Goal: Transaction & Acquisition: Download file/media

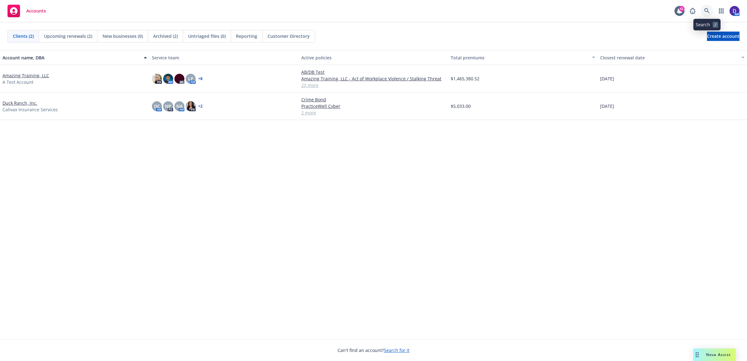
click at [708, 12] on icon at bounding box center [707, 11] width 6 height 6
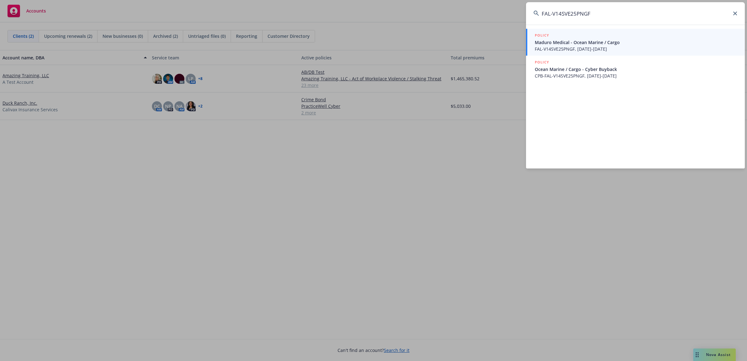
type input "FAL-V14SVE25PNGF"
click at [593, 46] on span "FAL-V14SVE25PNGF, 03/31/2025-03/31/2026" at bounding box center [635, 49] width 202 height 7
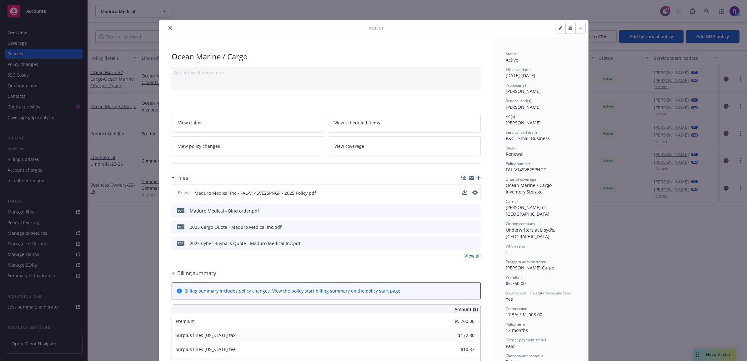
click at [458, 191] on div "Policy Maduro Medical Inc - FAL-V14SVE25PNGF - 2025 Policy.pdf" at bounding box center [325, 192] width 309 height 17
click at [462, 193] on icon "download file" at bounding box center [464, 192] width 4 height 4
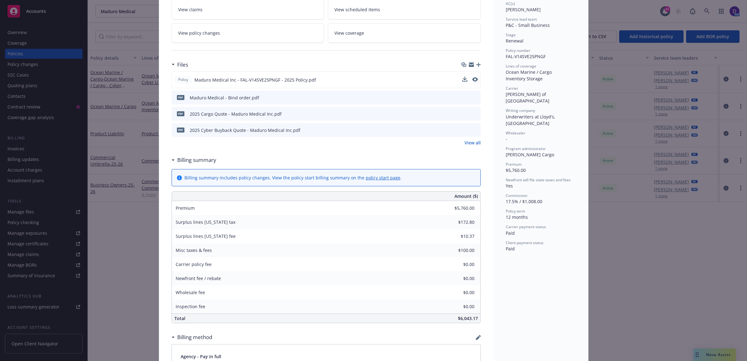
scroll to position [273, 0]
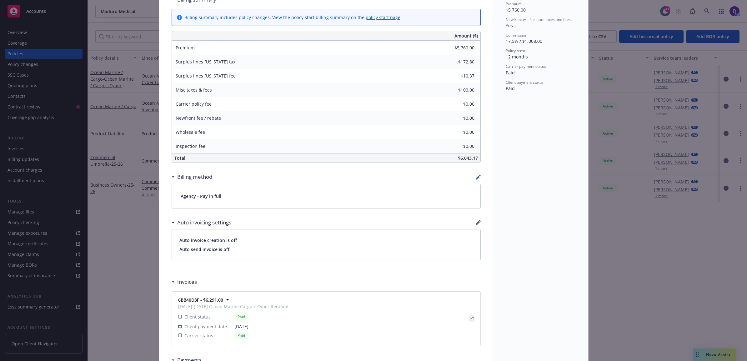
click at [472, 319] on link "View Invoice" at bounding box center [471, 318] width 7 height 7
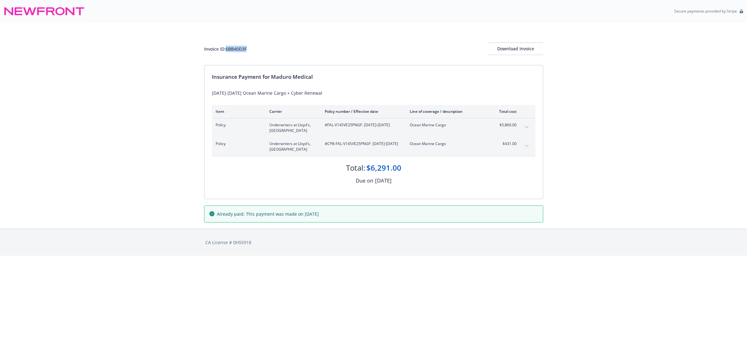
drag, startPoint x: 263, startPoint y: 52, endPoint x: 226, endPoint y: 52, distance: 36.9
click at [226, 52] on div "Invoice ID: 6BB40D3F Download Invoice" at bounding box center [373, 48] width 339 height 12
copy div "6BB40D3F"
click at [510, 48] on div "Download Invoice" at bounding box center [515, 49] width 55 height 12
